Goal: Information Seeking & Learning: Check status

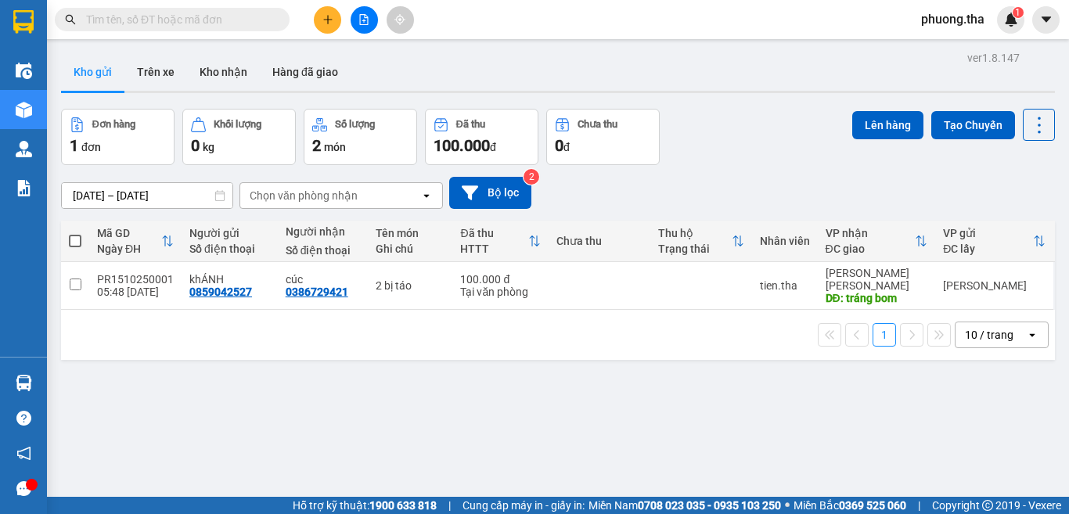
click at [957, 25] on span "phuong.tha" at bounding box center [953, 19] width 88 height 20
click at [955, 52] on span "Đăng xuất" at bounding box center [964, 48] width 66 height 17
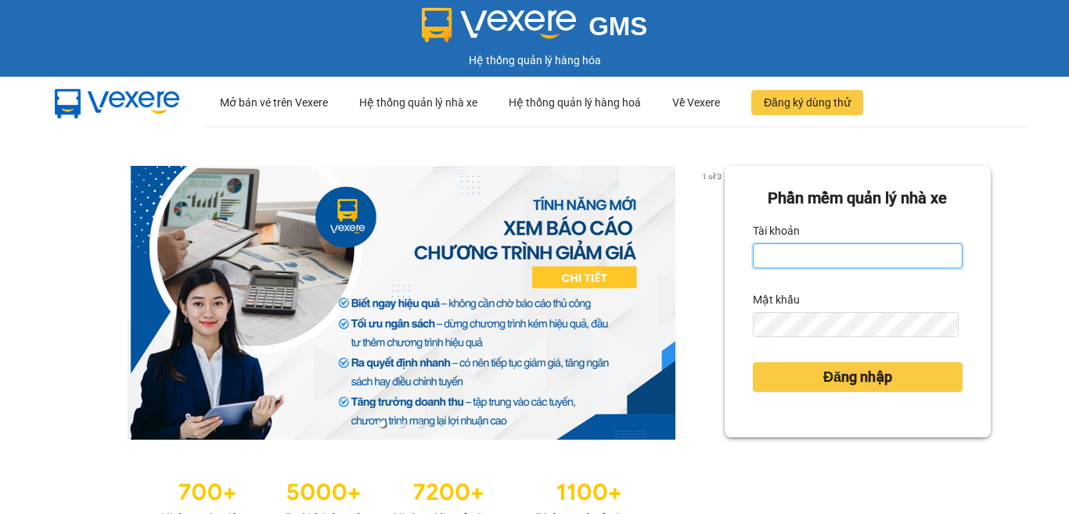
click at [830, 261] on input "Tài khoản" at bounding box center [858, 255] width 210 height 25
type input "cong.tha"
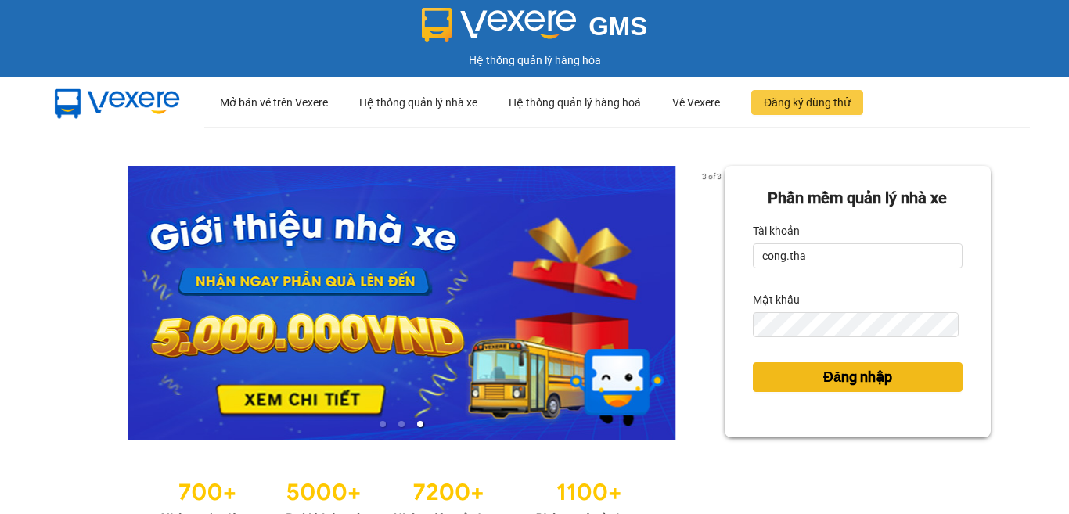
click at [838, 380] on span "Đăng nhập" at bounding box center [857, 377] width 69 height 22
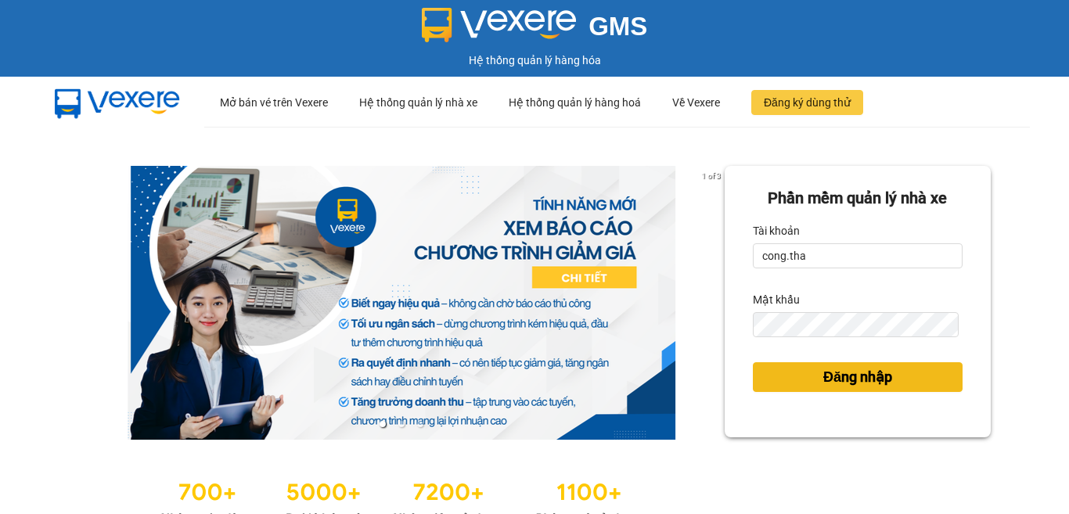
click at [823, 376] on span "Đăng nhập" at bounding box center [857, 377] width 69 height 22
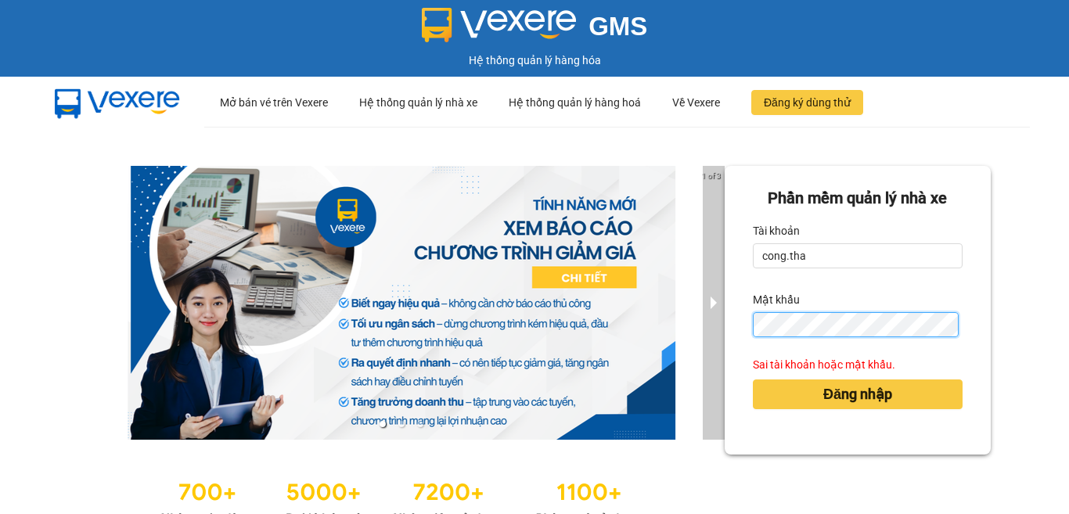
click at [704, 329] on div "1 of 3 Phần mềm quản lý nhà xe Tài khoản cong.tha Mật khẩu Sai tài khoản hoặc m…" at bounding box center [534, 348] width 1069 height 443
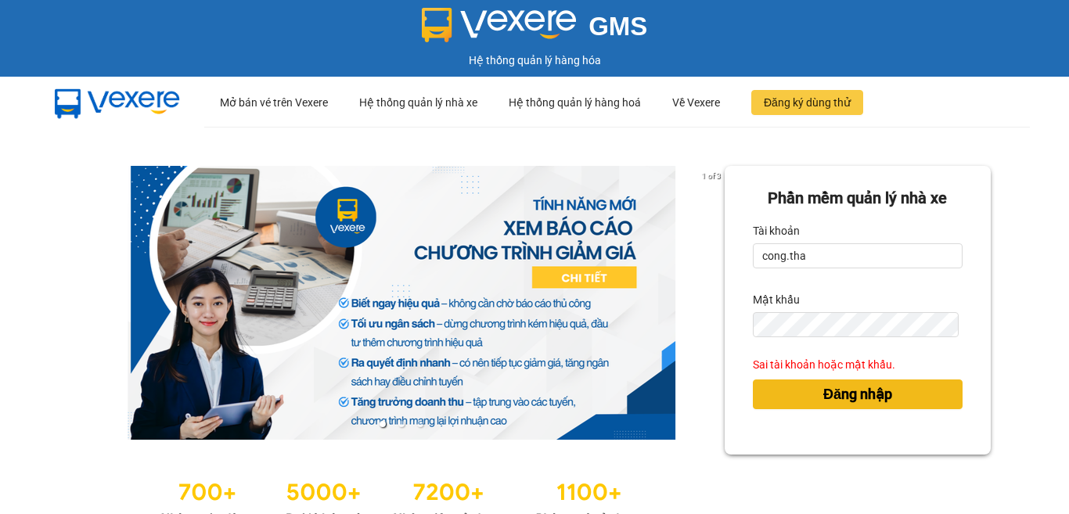
click at [857, 393] on span "Đăng nhập" at bounding box center [857, 395] width 69 height 22
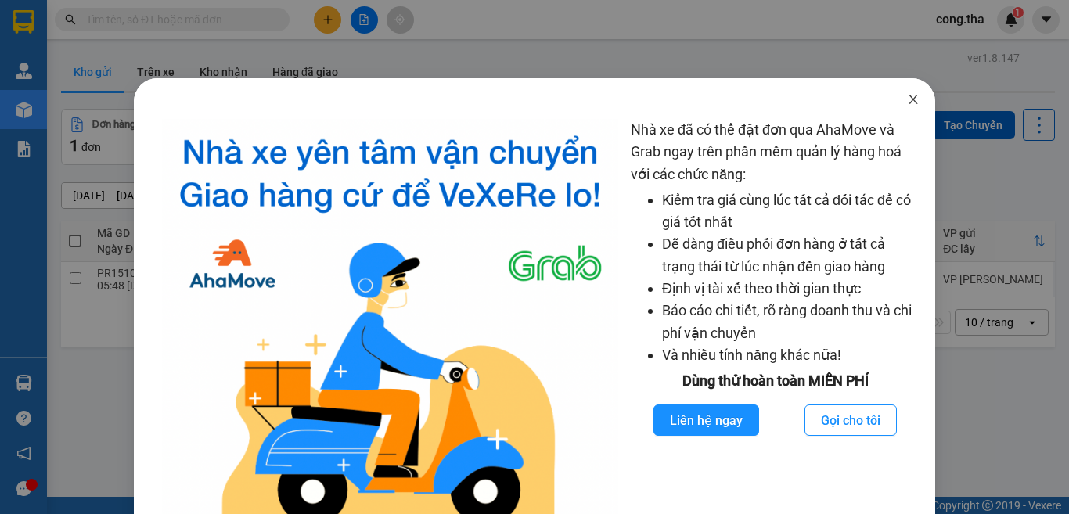
click at [907, 103] on icon "close" at bounding box center [913, 99] width 13 height 13
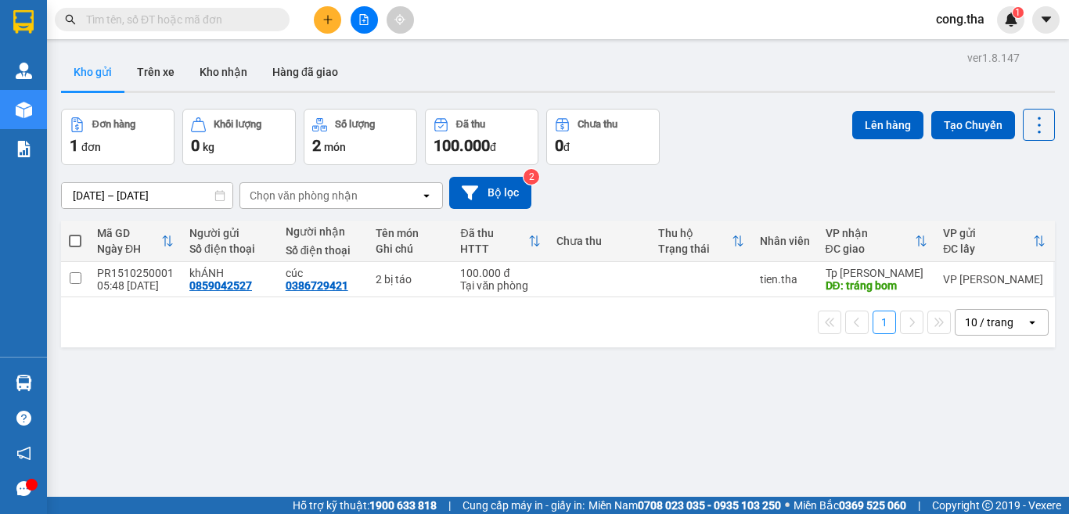
click at [214, 18] on input "text" at bounding box center [178, 19] width 185 height 17
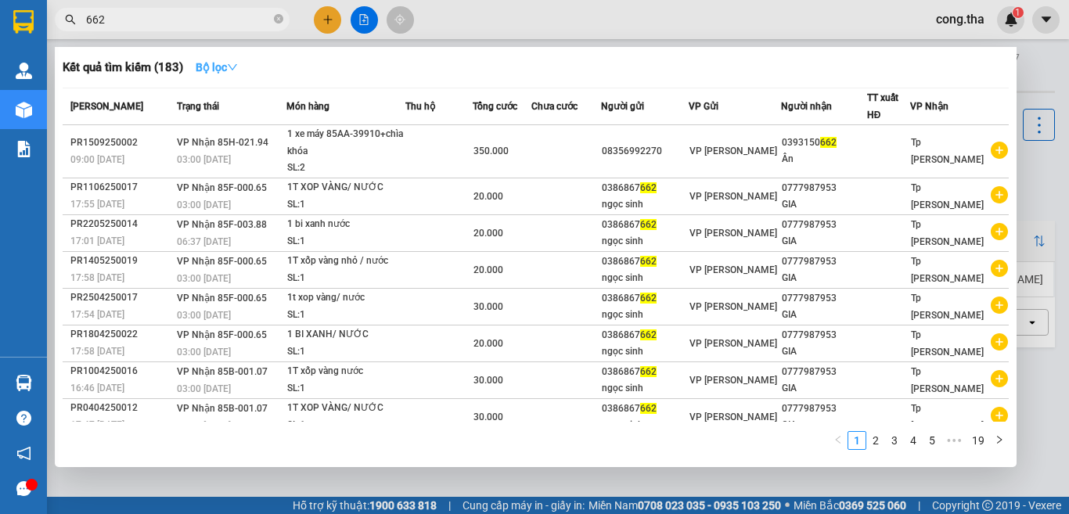
type input "662"
click at [237, 76] on button "Bộ lọc" at bounding box center [216, 67] width 67 height 25
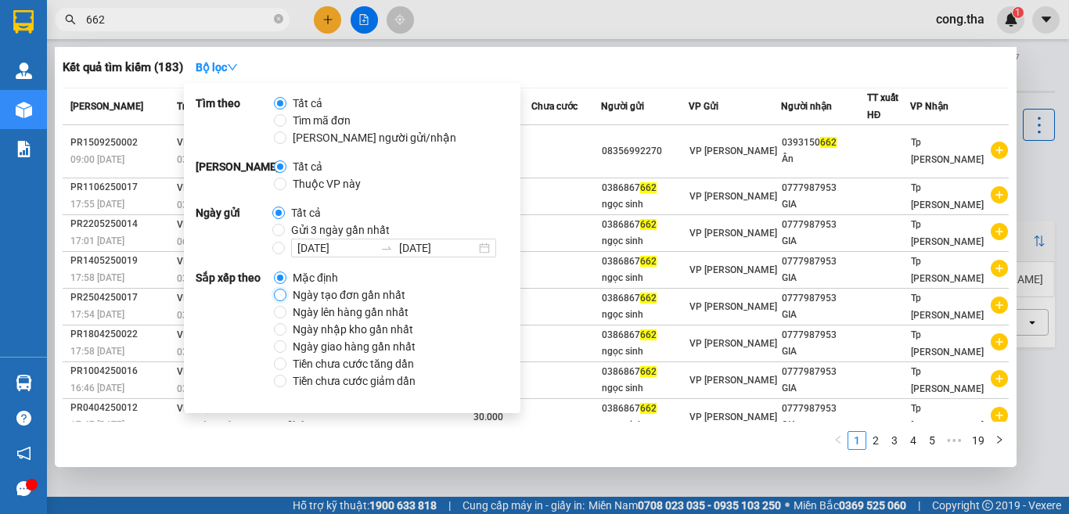
click at [276, 297] on input "Ngày tạo đơn gần nhất" at bounding box center [280, 295] width 13 height 13
radio input "true"
radio input "false"
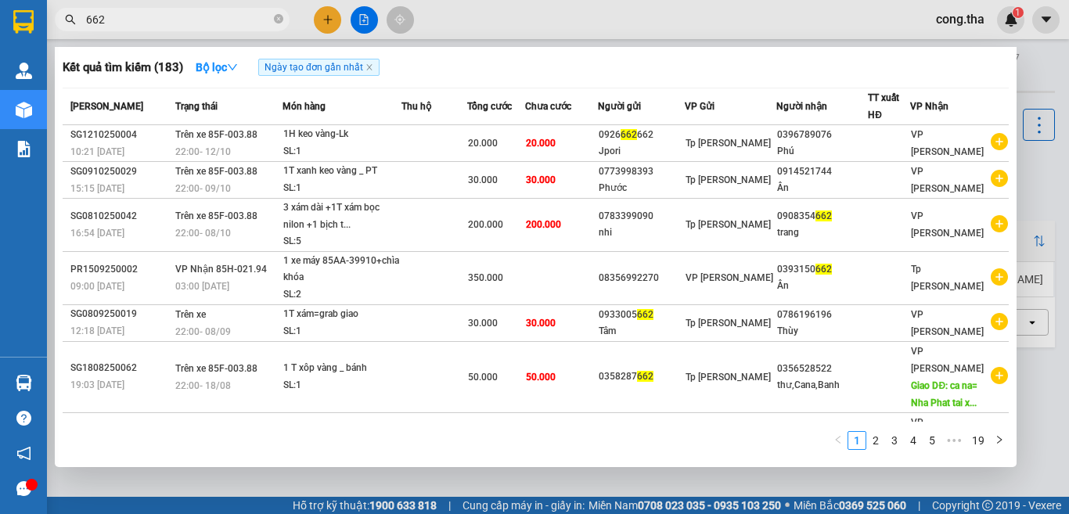
click at [136, 17] on input "662" at bounding box center [178, 19] width 185 height 17
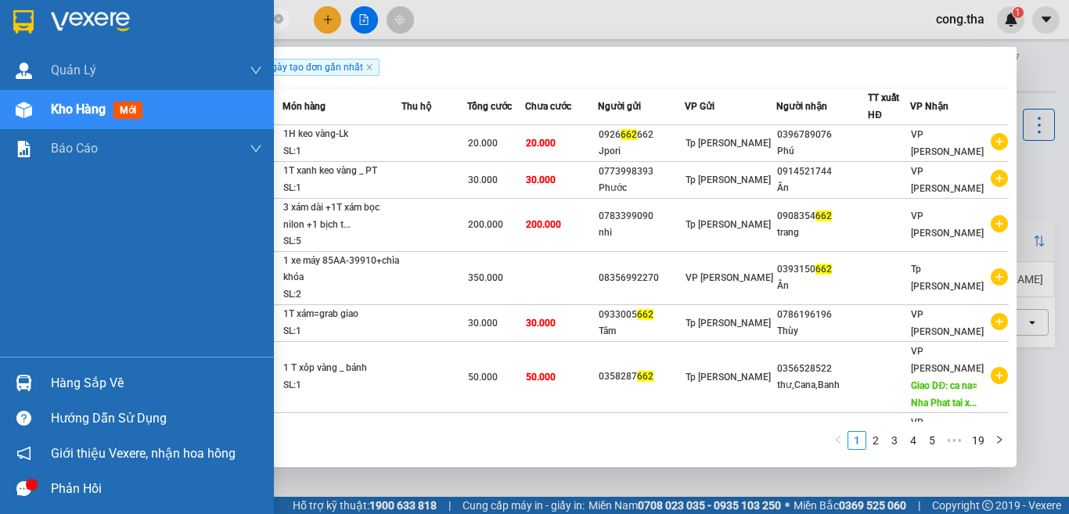
drag, startPoint x: 136, startPoint y: 16, endPoint x: 36, endPoint y: 49, distance: 105.4
click at [36, 49] on section "Kết quả tìm kiếm ( 183 ) Bộ lọc Ngày tạo đơn gần nhất Mã ĐH Trạng thái Món hàng…" at bounding box center [534, 257] width 1069 height 514
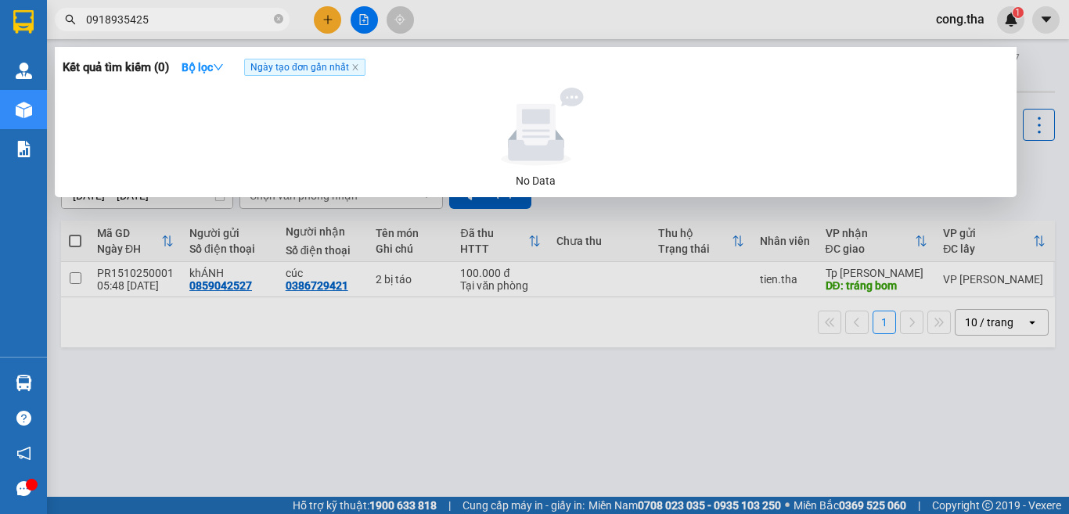
click at [178, 48] on div "Kết quả tìm kiếm ( 0 ) Bộ lọc Ngày tạo đơn gần nhất No Data" at bounding box center [536, 122] width 962 height 150
click at [224, 64] on icon "down" at bounding box center [218, 67] width 11 height 11
click at [200, 13] on input "0918935425" at bounding box center [178, 19] width 185 height 17
click at [222, 70] on icon "down" at bounding box center [218, 67] width 11 height 11
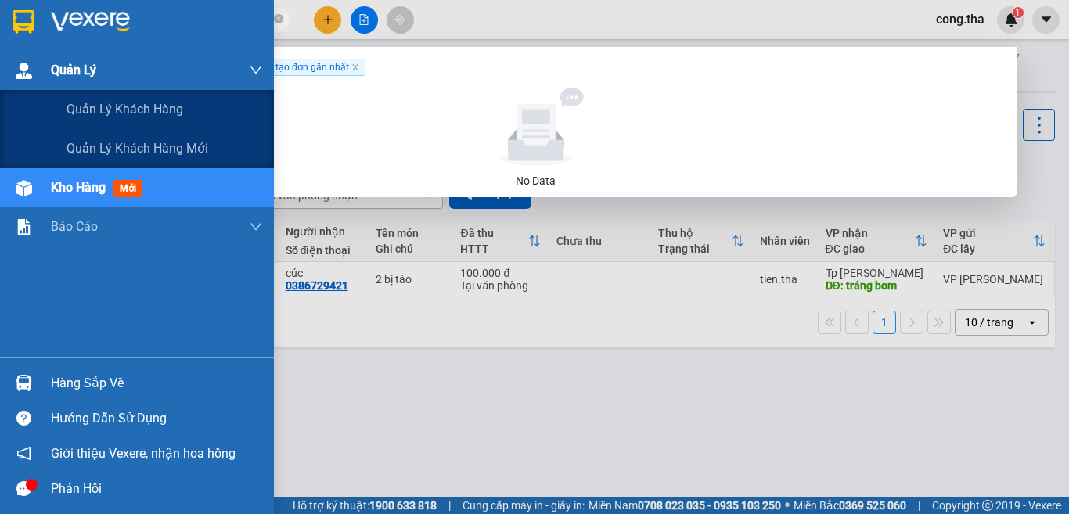
drag, startPoint x: 162, startPoint y: 20, endPoint x: 10, endPoint y: 65, distance: 158.3
click at [10, 65] on section "Kết quả tìm kiếm ( 0 ) Bộ lọc Ngày tạo đơn gần nhất No Data 0918935425 cong.tha…" at bounding box center [534, 257] width 1069 height 514
paste input "â"
paste input "ấ"
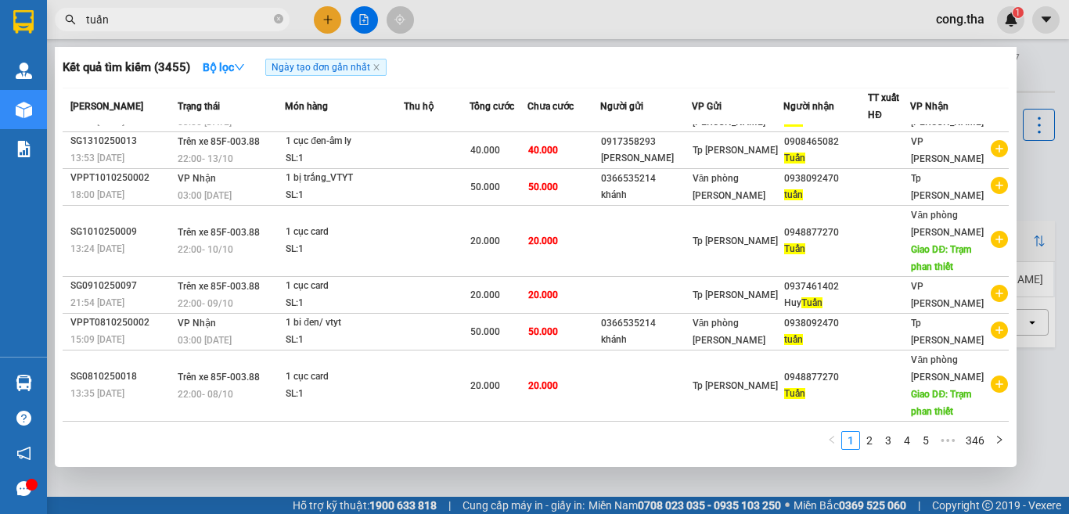
scroll to position [174, 0]
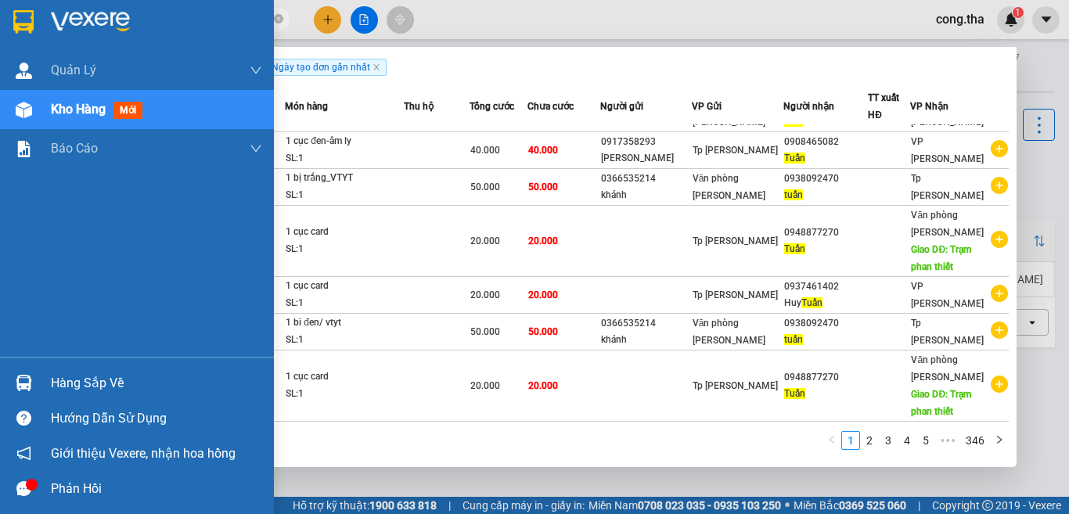
drag, startPoint x: 109, startPoint y: 15, endPoint x: 5, endPoint y: 16, distance: 104.1
click at [5, 16] on section "Kết quả tìm kiếm ( 3455 ) Bộ lọc Ngày tạo đơn gần nhất Mã ĐH Trạng thái Món hàn…" at bounding box center [534, 257] width 1069 height 514
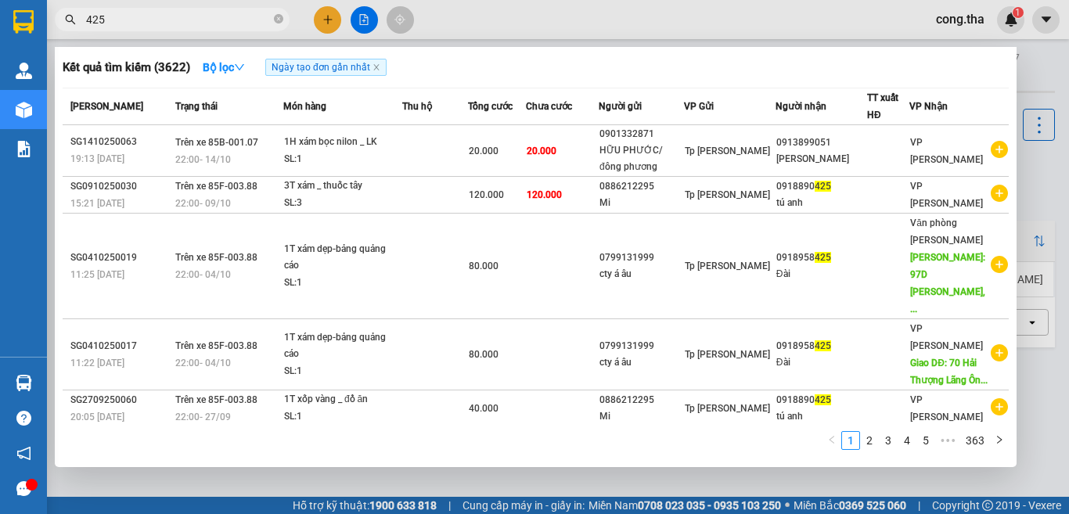
drag, startPoint x: 122, startPoint y: 14, endPoint x: 74, endPoint y: 29, distance: 50.8
click at [74, 29] on span "425" at bounding box center [172, 19] width 235 height 23
paste input "ê"
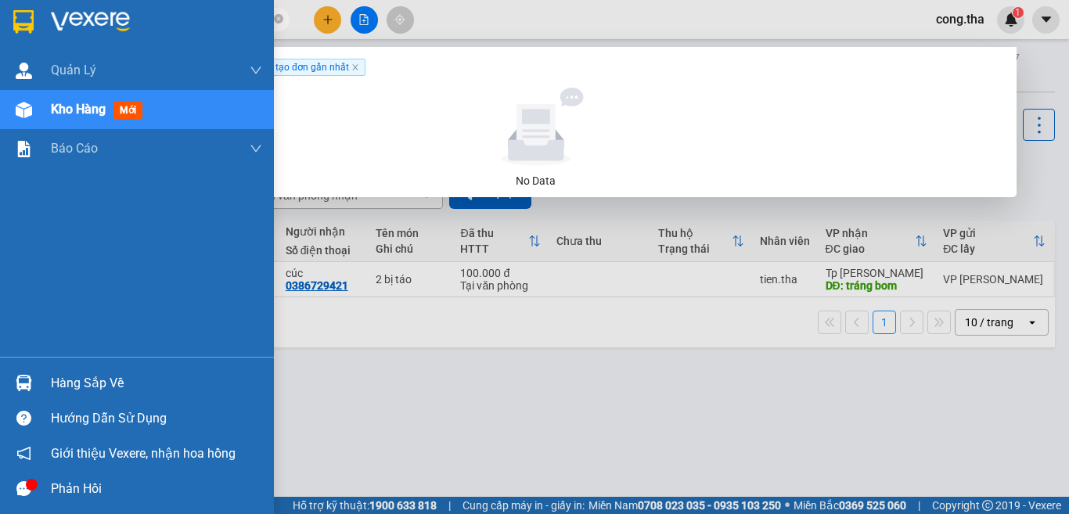
drag, startPoint x: 173, startPoint y: 18, endPoint x: 0, endPoint y: 40, distance: 174.4
click at [0, 40] on section "Kết quả tìm kiếm ( 0 ) Bộ lọc Ngày tạo đơn gần nhất No Data thuên quang cong.th…" at bounding box center [534, 257] width 1069 height 514
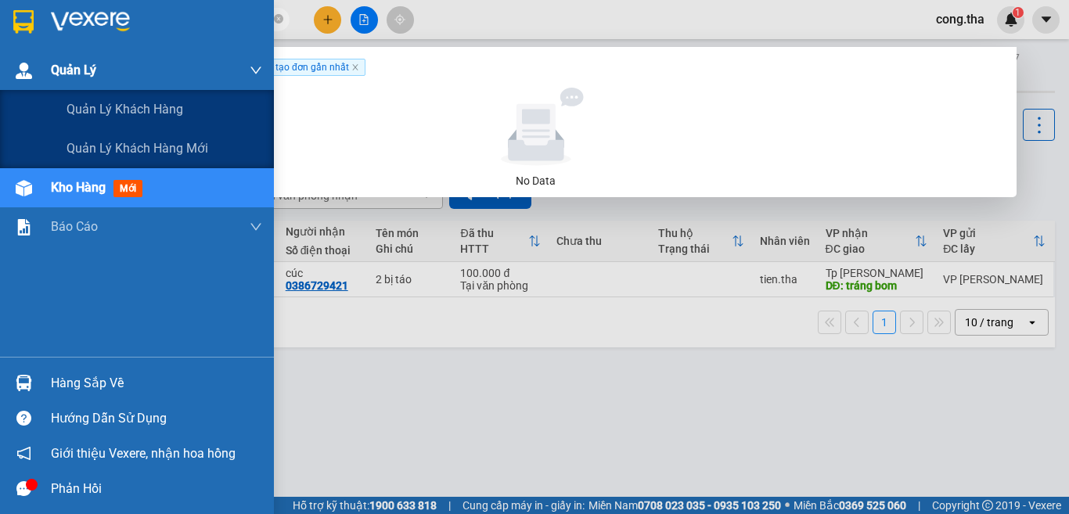
type input "t"
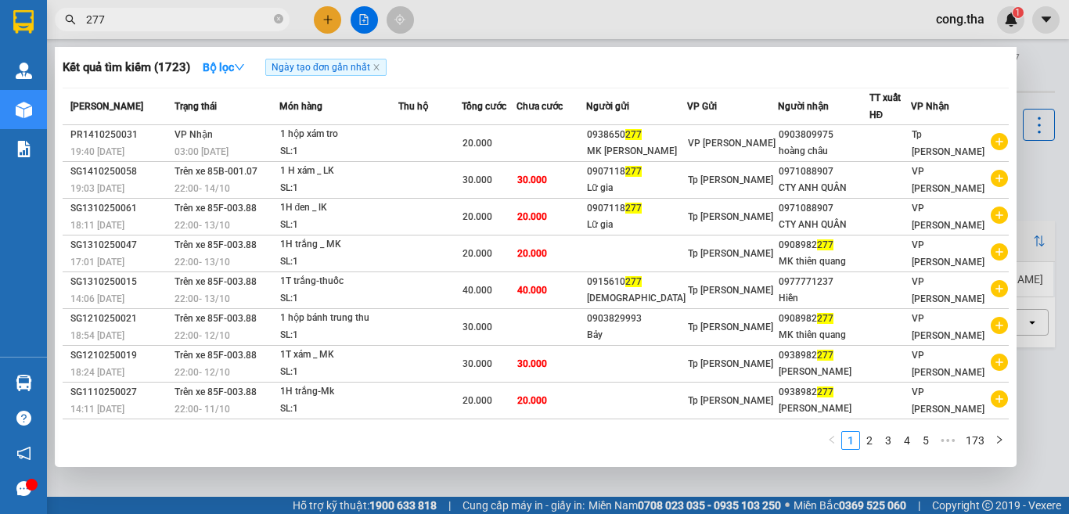
drag, startPoint x: 135, startPoint y: 23, endPoint x: 1068, endPoint y: 430, distance: 1017.6
click at [85, 34] on div "Kết quả tìm kiếm ( 1723 ) Bộ lọc Ngày tạo đơn gần nhất Mã ĐH Trạng thái Món hàn…" at bounding box center [152, 19] width 305 height 27
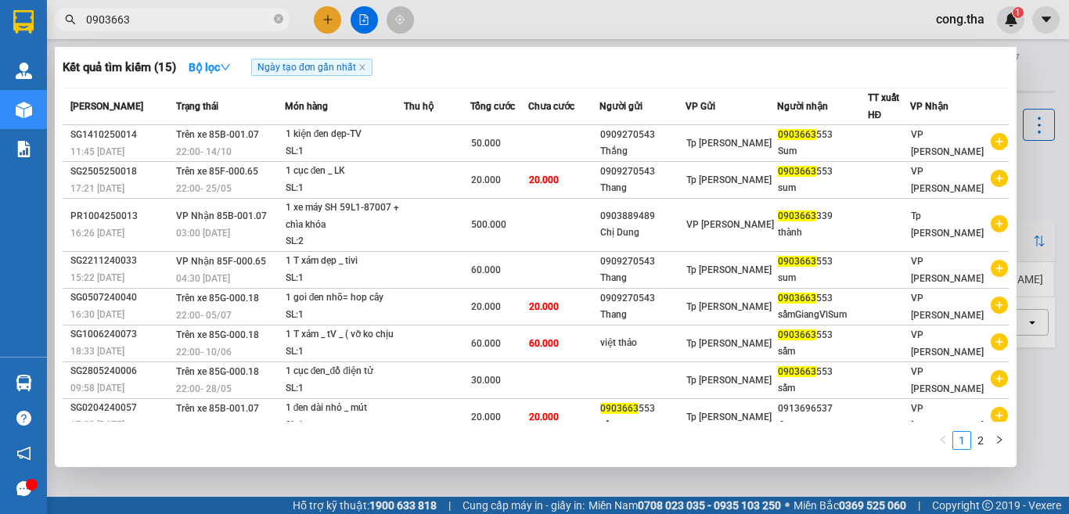
type input "0903663"
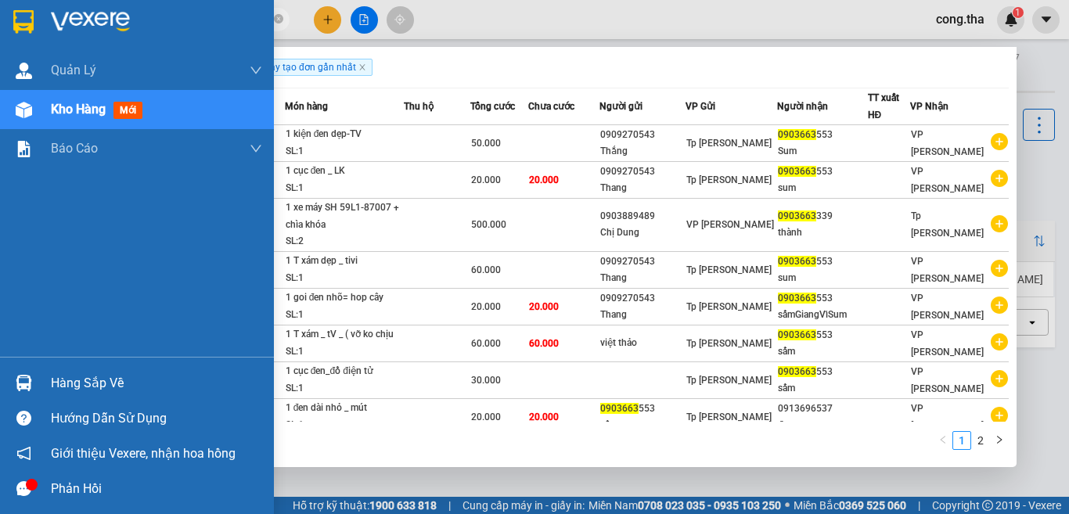
drag, startPoint x: 143, startPoint y: 13, endPoint x: 396, endPoint y: 499, distance: 547.2
click at [6, 45] on section "Kết quả tìm kiếm ( 15 ) Bộ lọc Ngày tạo đơn gần nhất Mã ĐH Trạng thái Món hàng …" at bounding box center [534, 257] width 1069 height 514
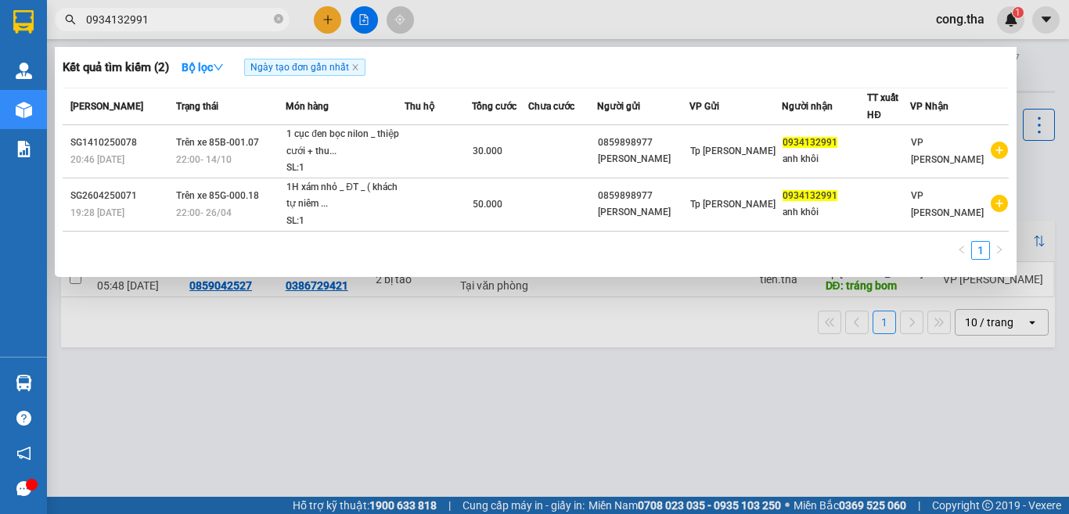
type input "0934132991"
drag, startPoint x: 184, startPoint y: 25, endPoint x: 44, endPoint y: 63, distance: 145.3
click at [44, 63] on section "Kết quả tìm kiếm ( 2 ) Bộ lọc Ngày tạo đơn gần nhất Mã ĐH Trạng thái Món hàng T…" at bounding box center [534, 257] width 1069 height 514
